Goal: Task Accomplishment & Management: Manage account settings

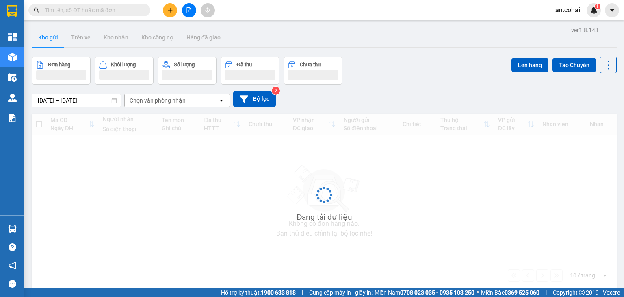
click at [136, 7] on input "text" at bounding box center [93, 10] width 96 height 9
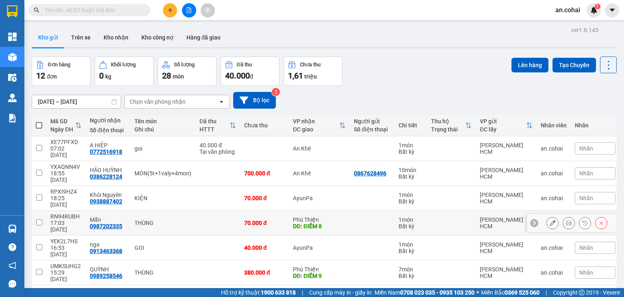
click at [550, 220] on icon at bounding box center [553, 223] width 6 height 6
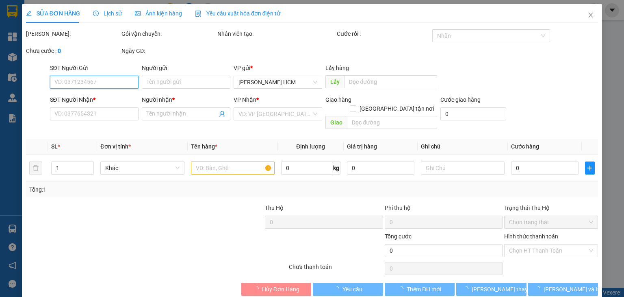
type input "0987202335"
type input "Mẫn"
type input "ĐIỂM 8"
type input "70.000"
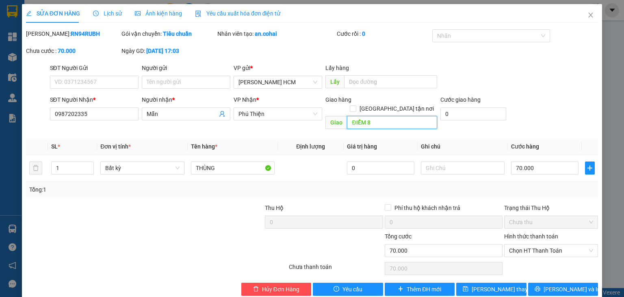
click at [391, 116] on input "ĐIỂM 8" at bounding box center [392, 122] width 90 height 13
click at [287, 112] on span "Phú Thiện" at bounding box center [277, 114] width 79 height 12
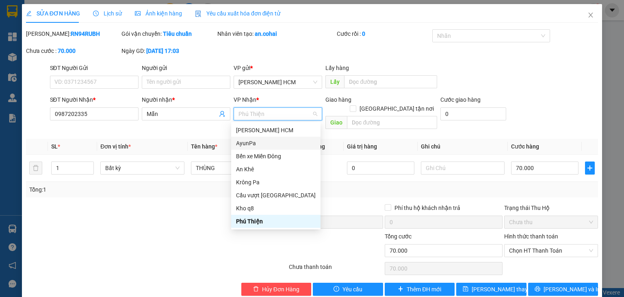
click at [262, 142] on div "AyunPa" at bounding box center [276, 143] width 80 height 9
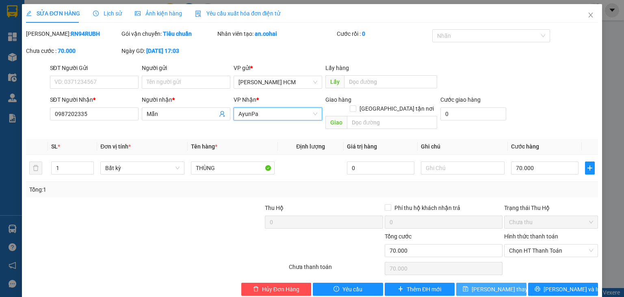
click at [507, 282] on button "[PERSON_NAME] thay đổi" at bounding box center [491, 288] width 70 height 13
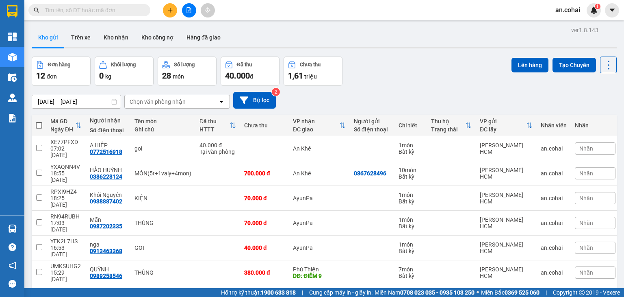
click at [159, 3] on div at bounding box center [188, 10] width 61 height 14
